Goal: Transaction & Acquisition: Download file/media

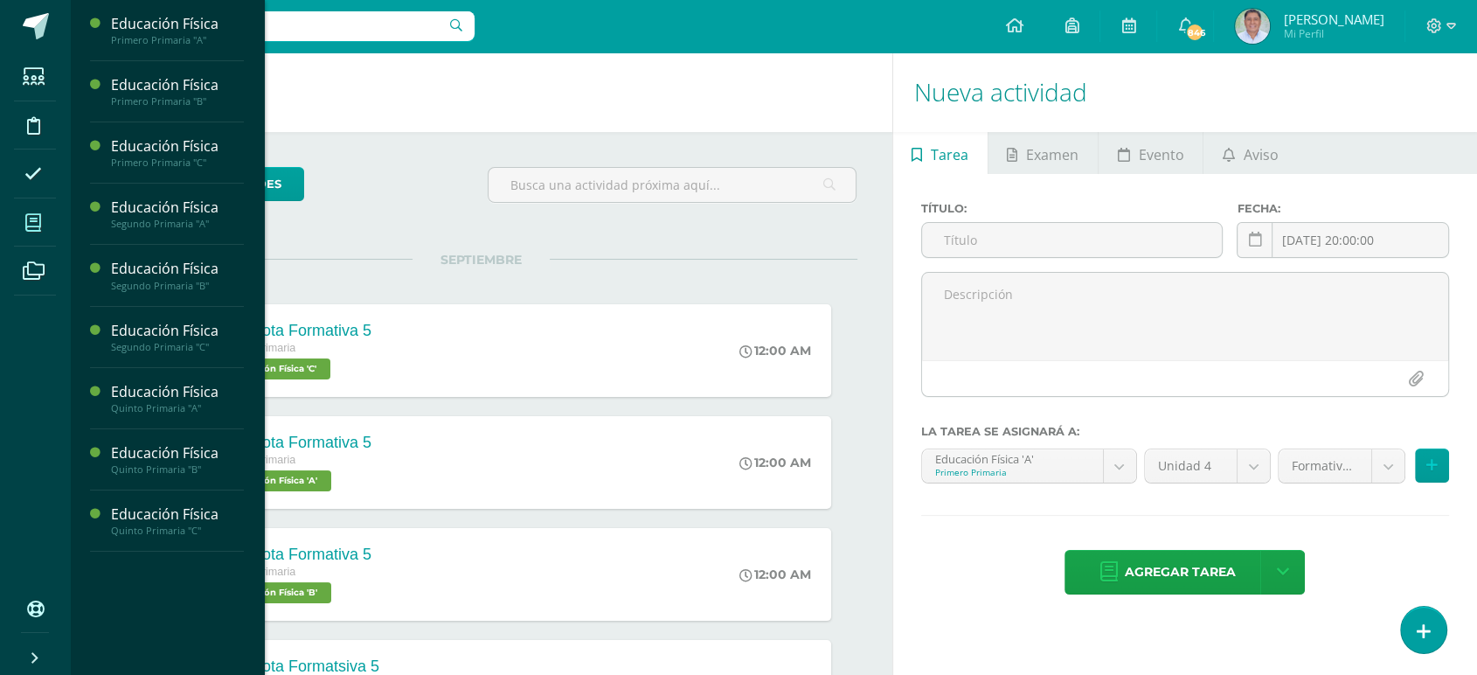
click at [33, 218] on icon at bounding box center [33, 222] width 16 height 17
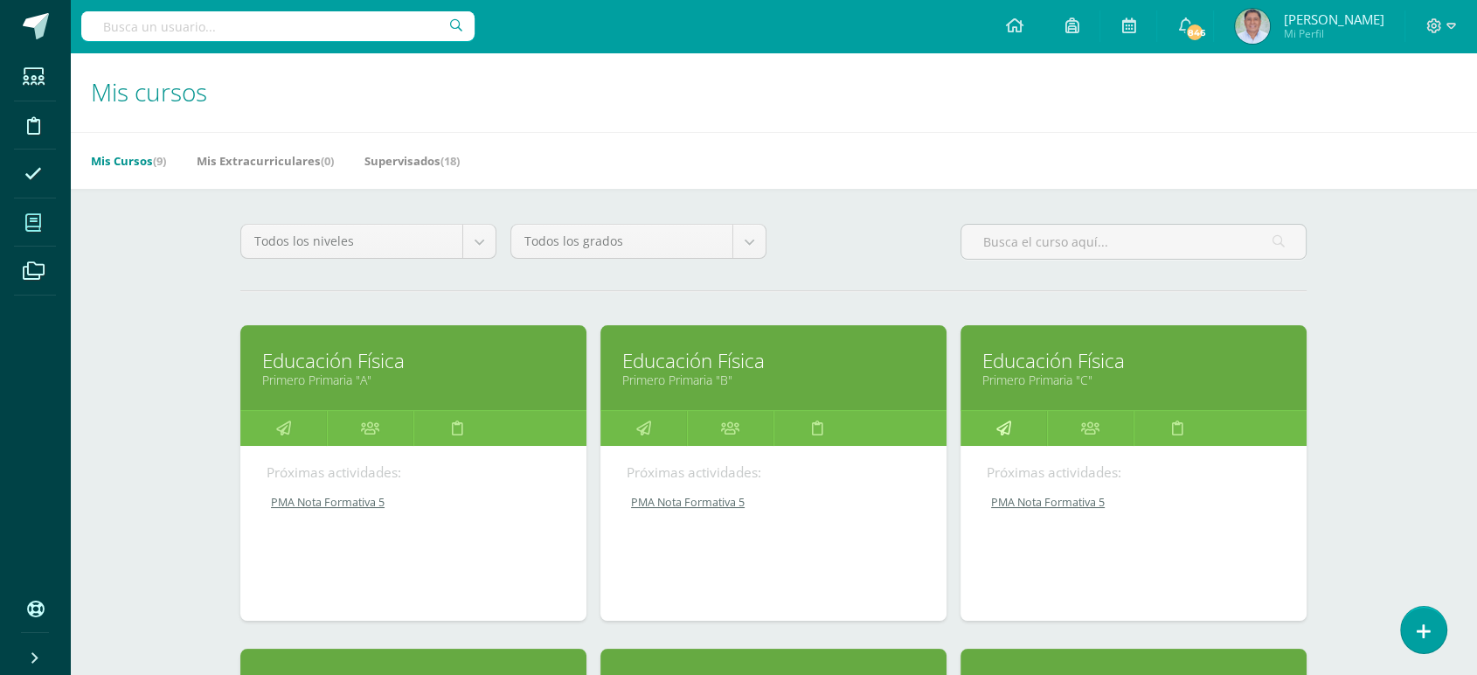
click at [1008, 425] on icon at bounding box center [1003, 428] width 15 height 34
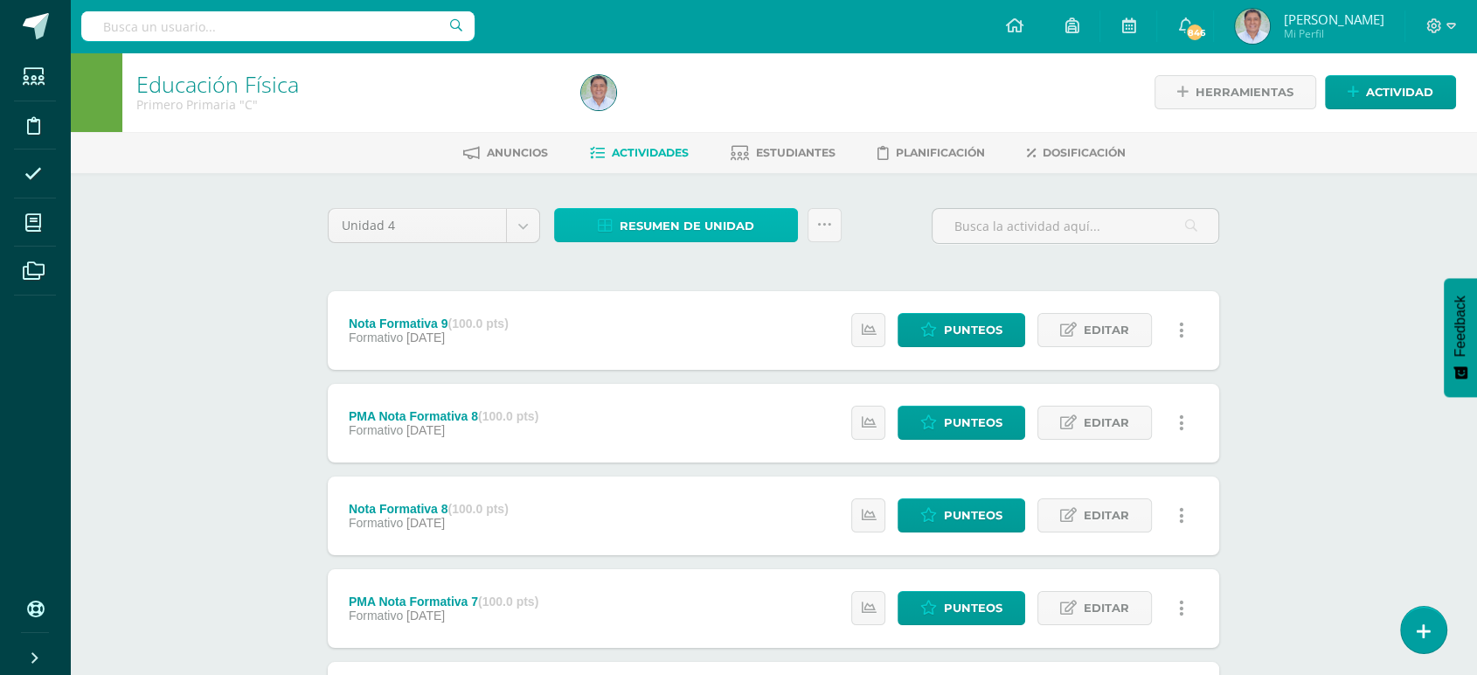
click at [669, 221] on span "Resumen de unidad" at bounding box center [687, 226] width 135 height 32
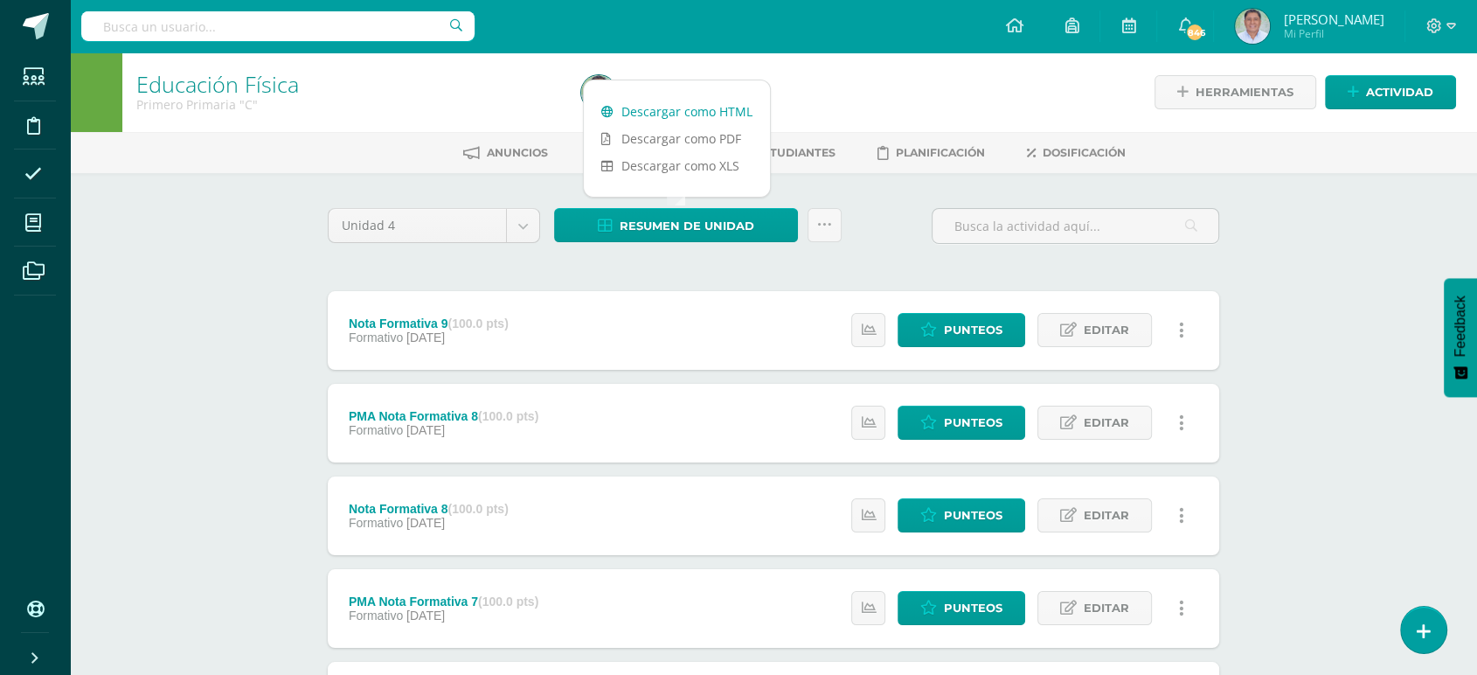
click at [649, 109] on link "Descargar como HTML" at bounding box center [677, 111] width 186 height 27
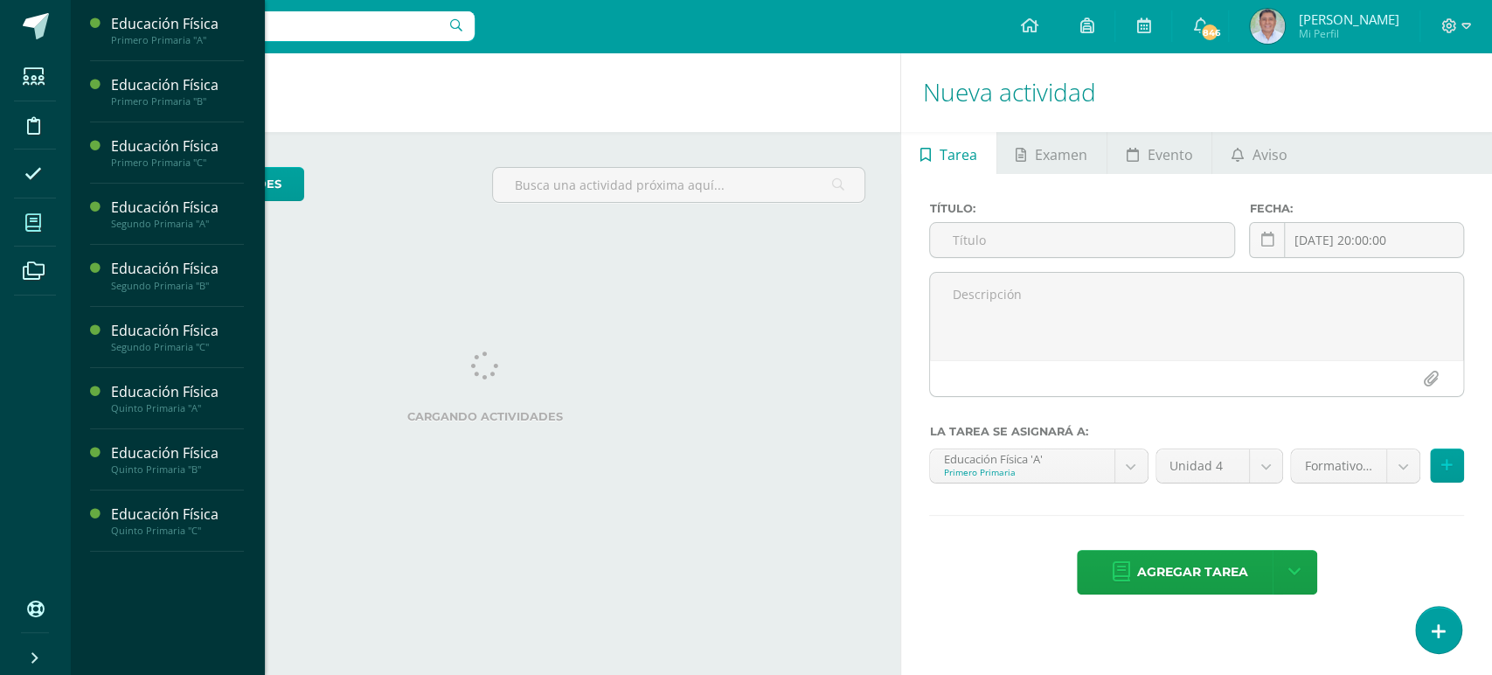
click at [35, 219] on icon at bounding box center [33, 222] width 16 height 17
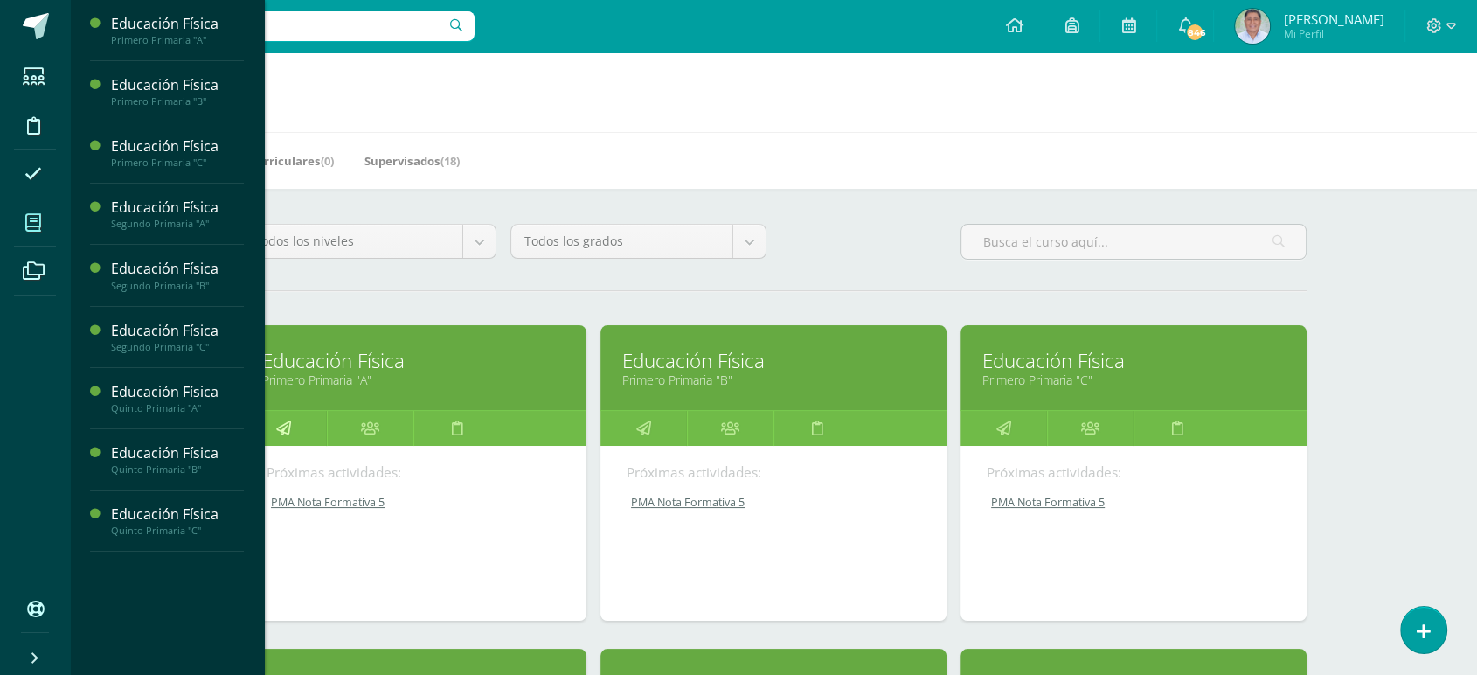
click at [284, 434] on icon at bounding box center [283, 428] width 15 height 34
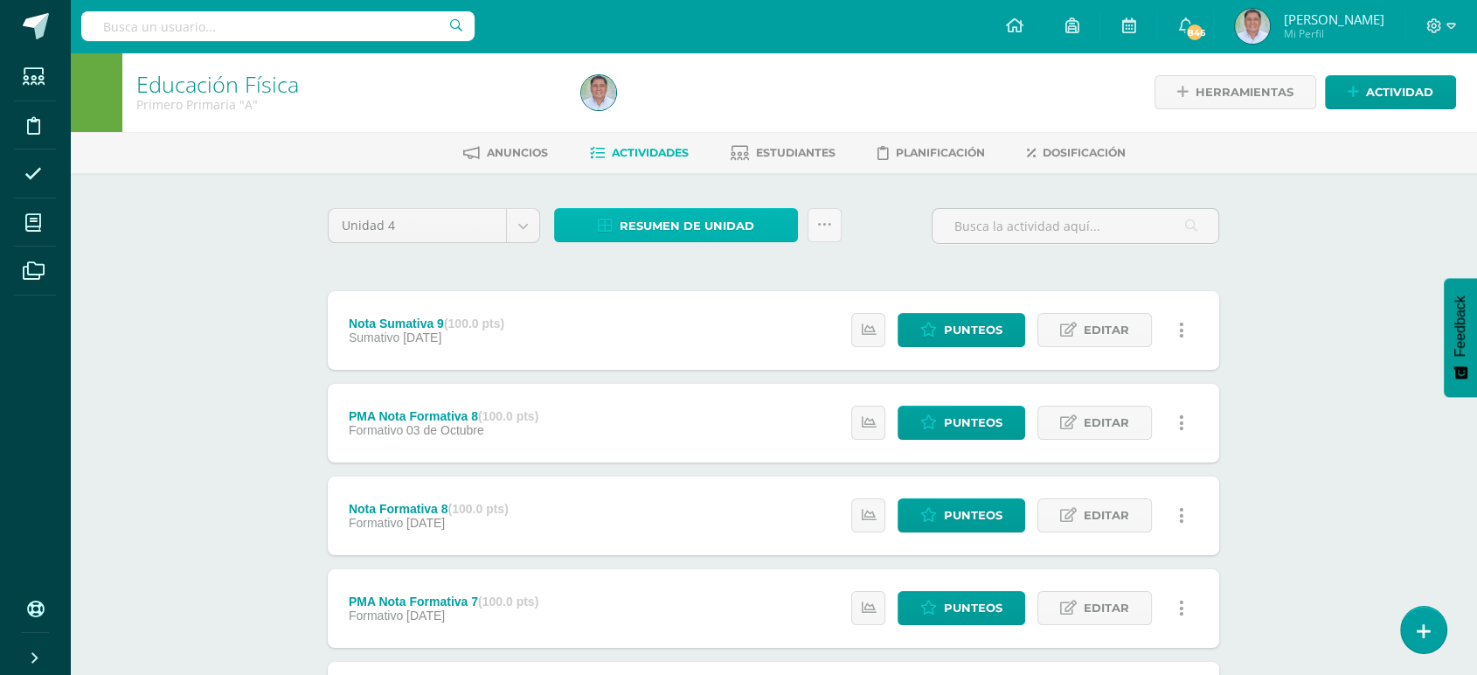
click at [704, 215] on span "Resumen de unidad" at bounding box center [687, 226] width 135 height 32
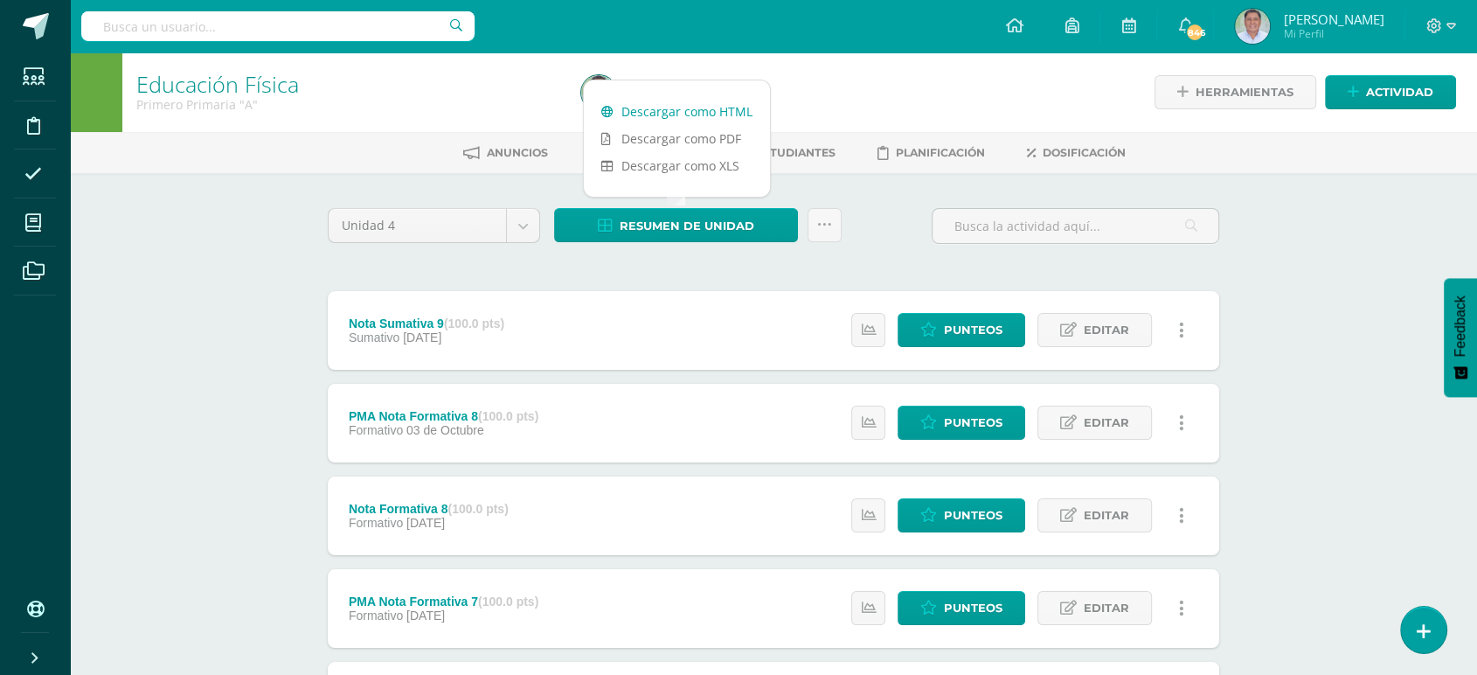
click at [654, 106] on link "Descargar como HTML" at bounding box center [677, 111] width 186 height 27
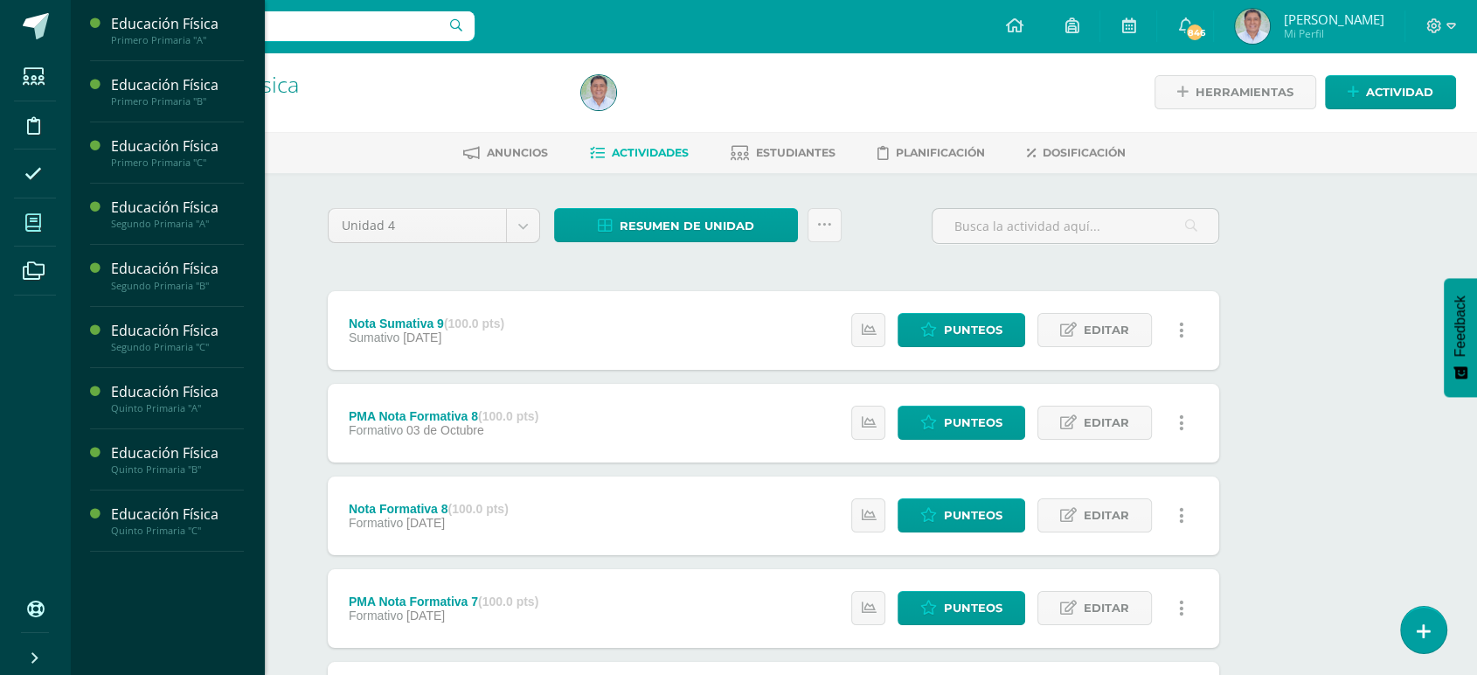
click at [32, 218] on icon at bounding box center [33, 222] width 16 height 17
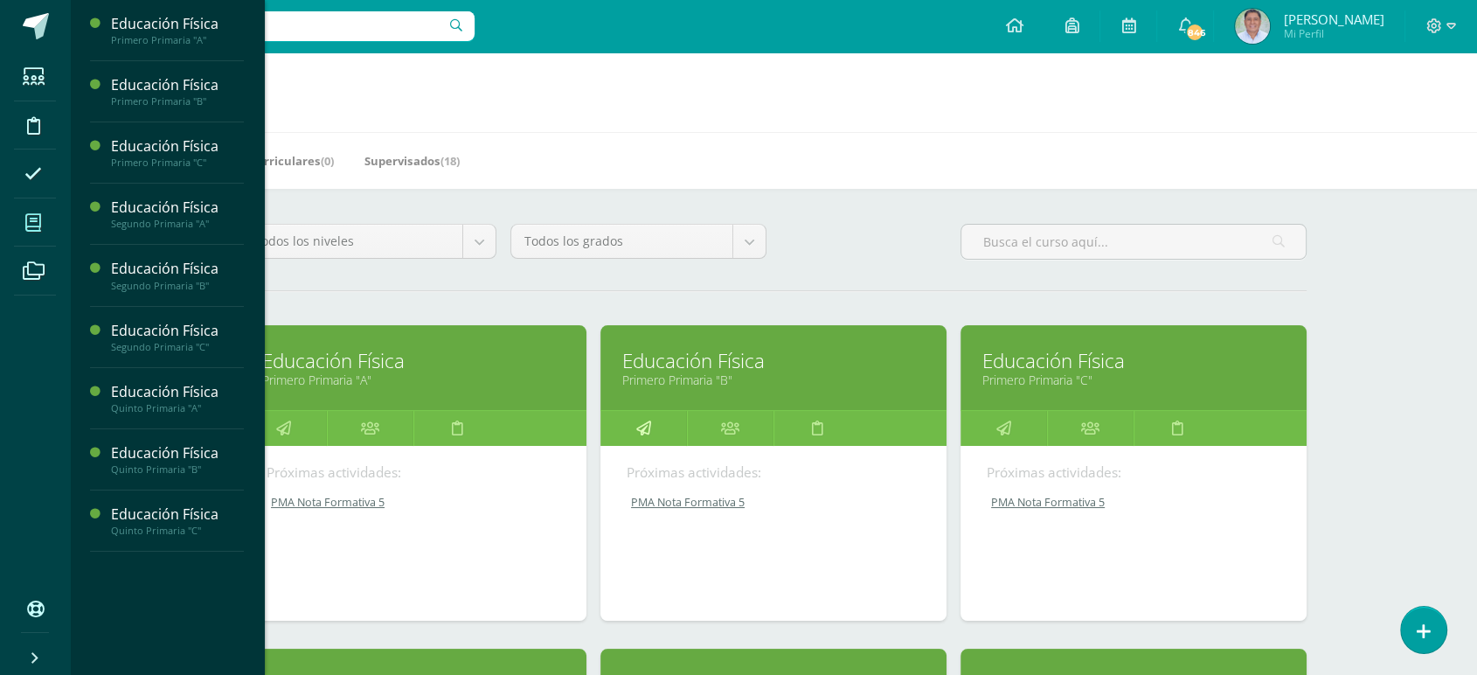
click at [643, 425] on icon at bounding box center [643, 428] width 15 height 34
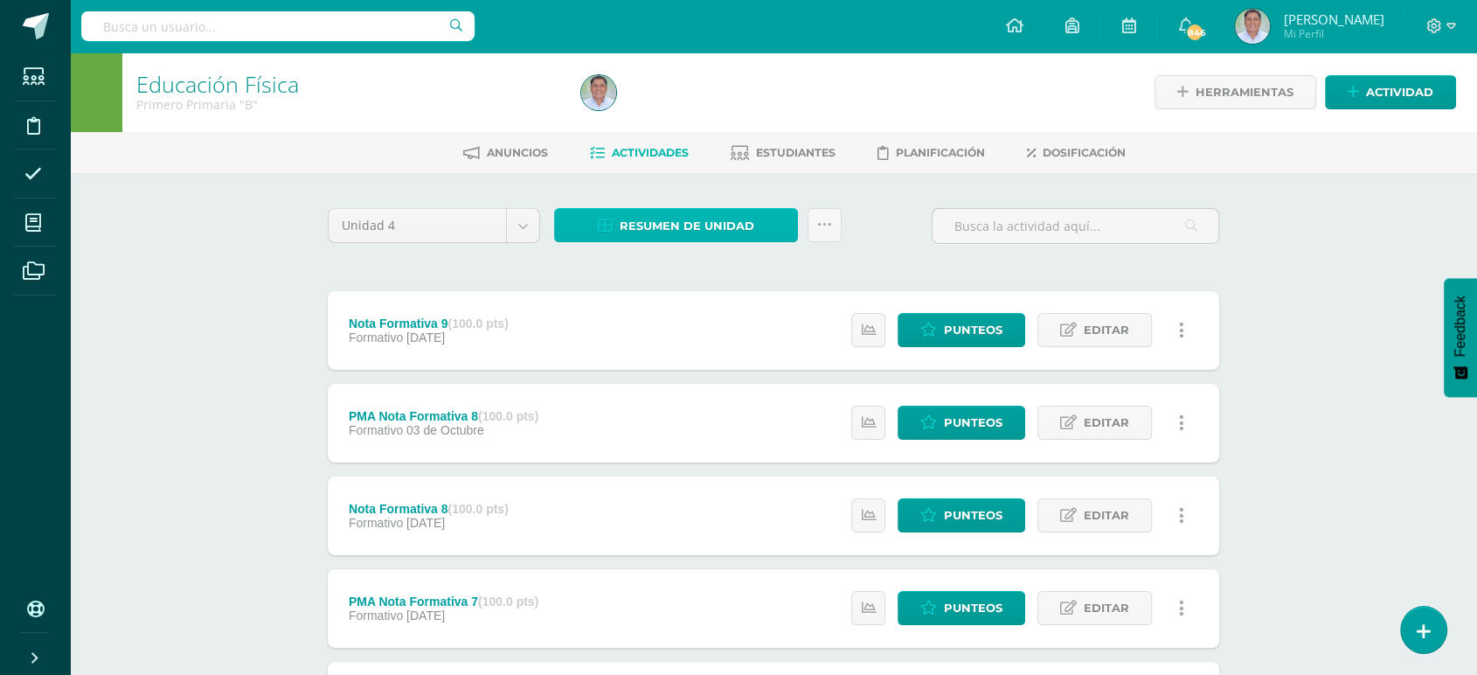
click at [668, 223] on span "Resumen de unidad" at bounding box center [687, 226] width 135 height 32
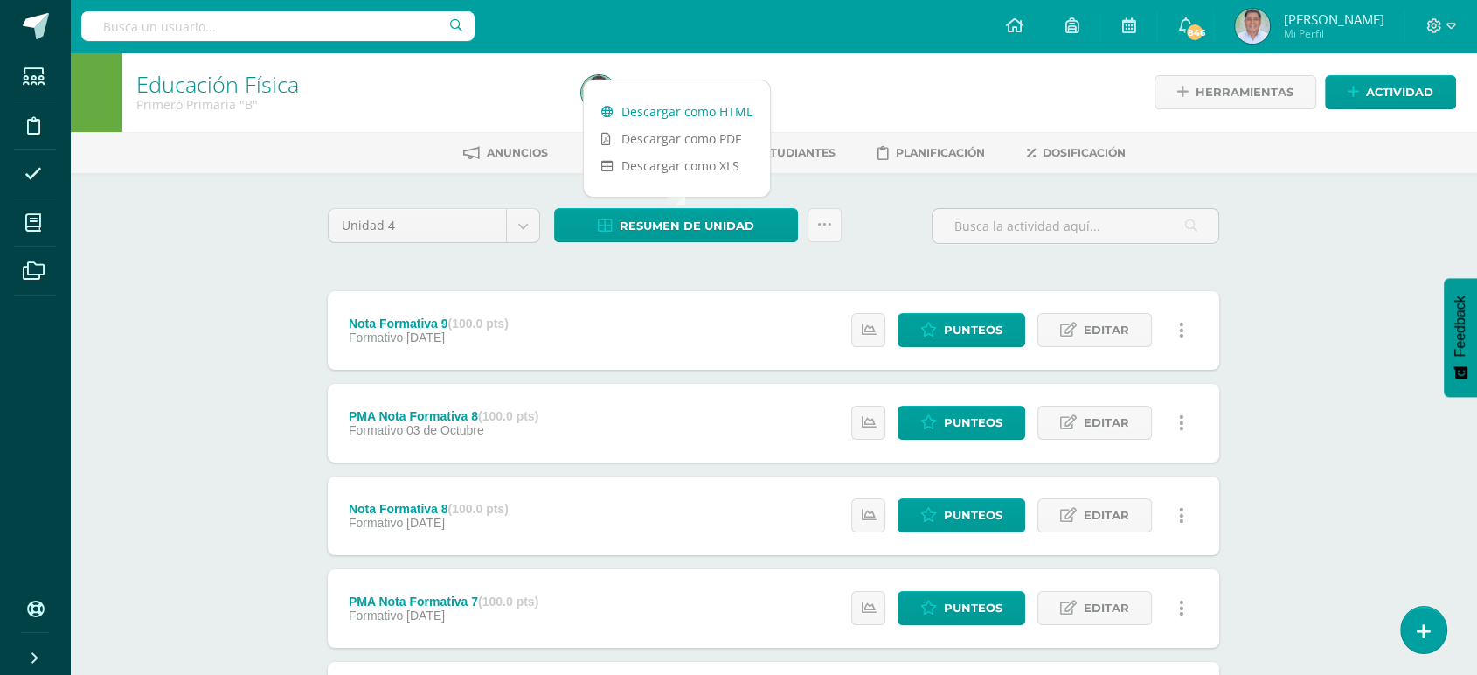
click at [648, 110] on link "Descargar como HTML" at bounding box center [677, 111] width 186 height 27
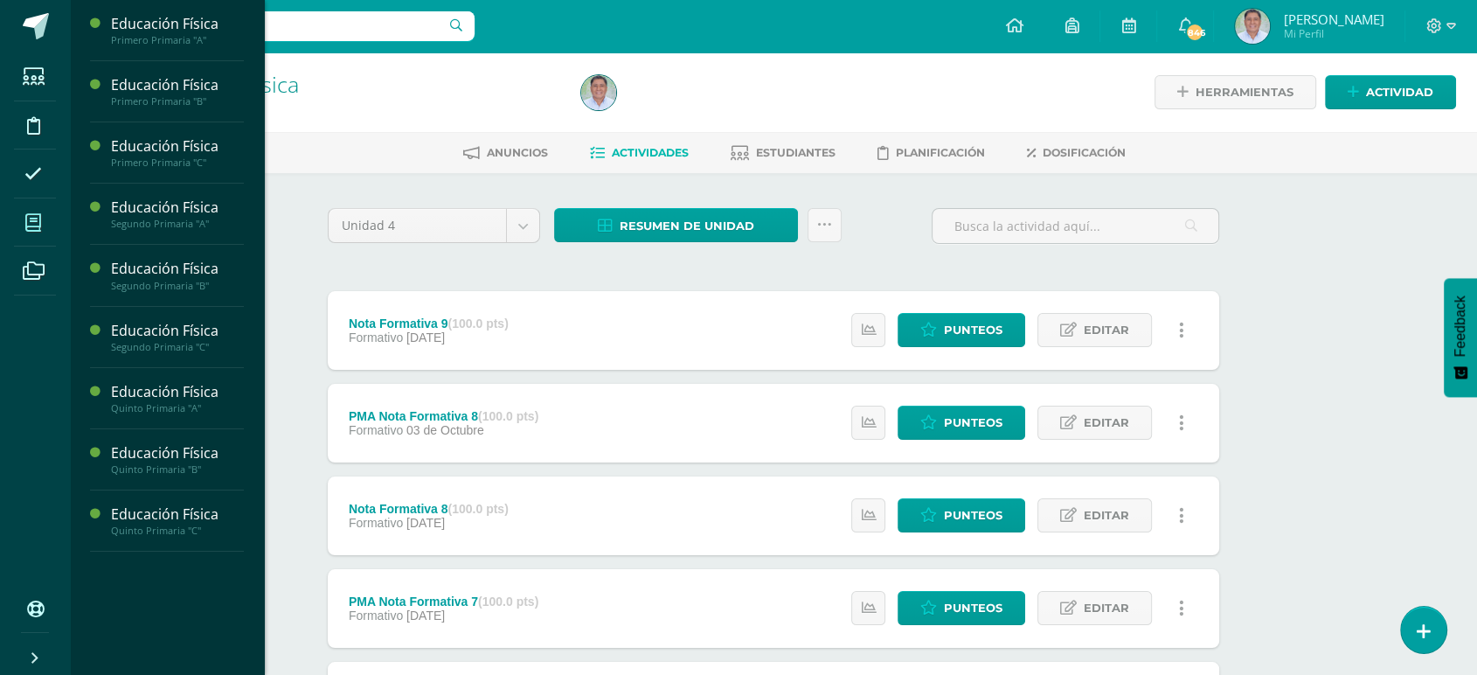
click at [32, 223] on icon at bounding box center [33, 222] width 16 height 17
